Goal: Complete application form

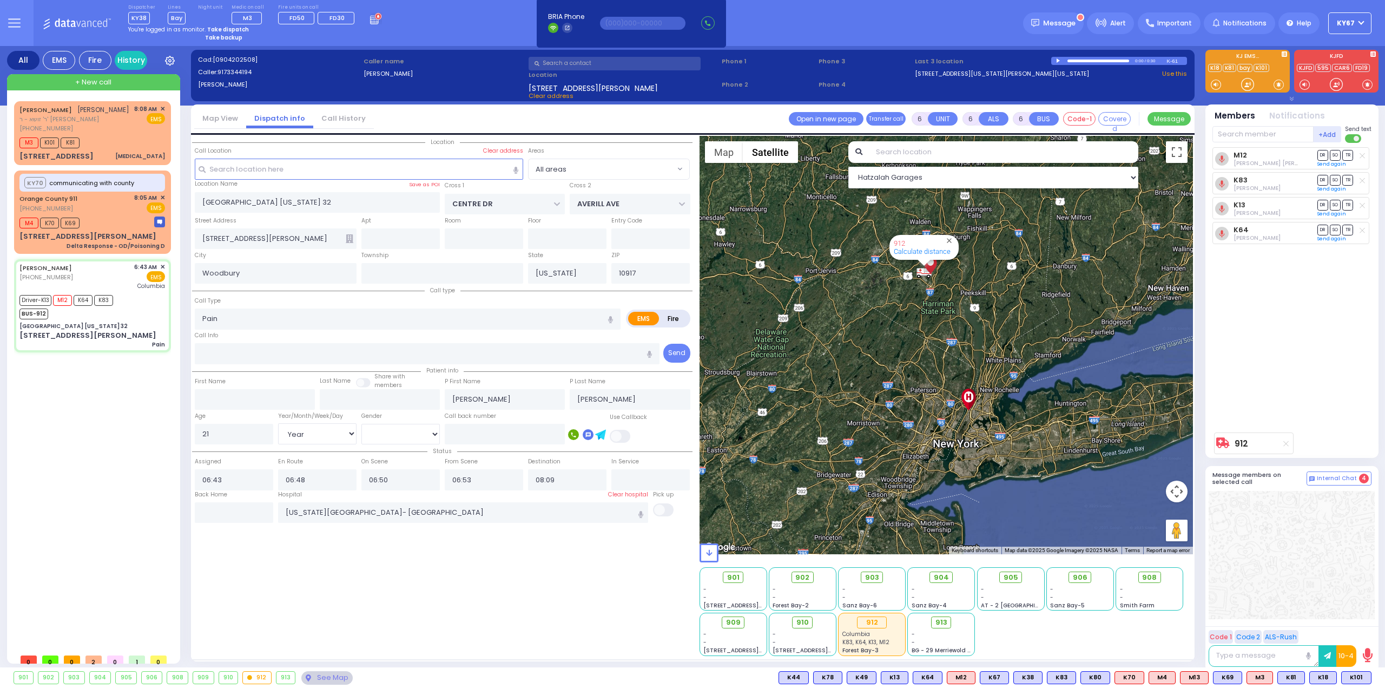
select select "Year"
select select "[DEMOGRAPHIC_DATA]"
drag, startPoint x: 1332, startPoint y: 392, endPoint x: 1338, endPoint y: 396, distance: 6.3
click at [1333, 395] on div "M12 [PERSON_NAME] [PERSON_NAME] DR SO TR Send again" at bounding box center [1293, 287] width 161 height 280
